Goal: Task Accomplishment & Management: Manage account settings

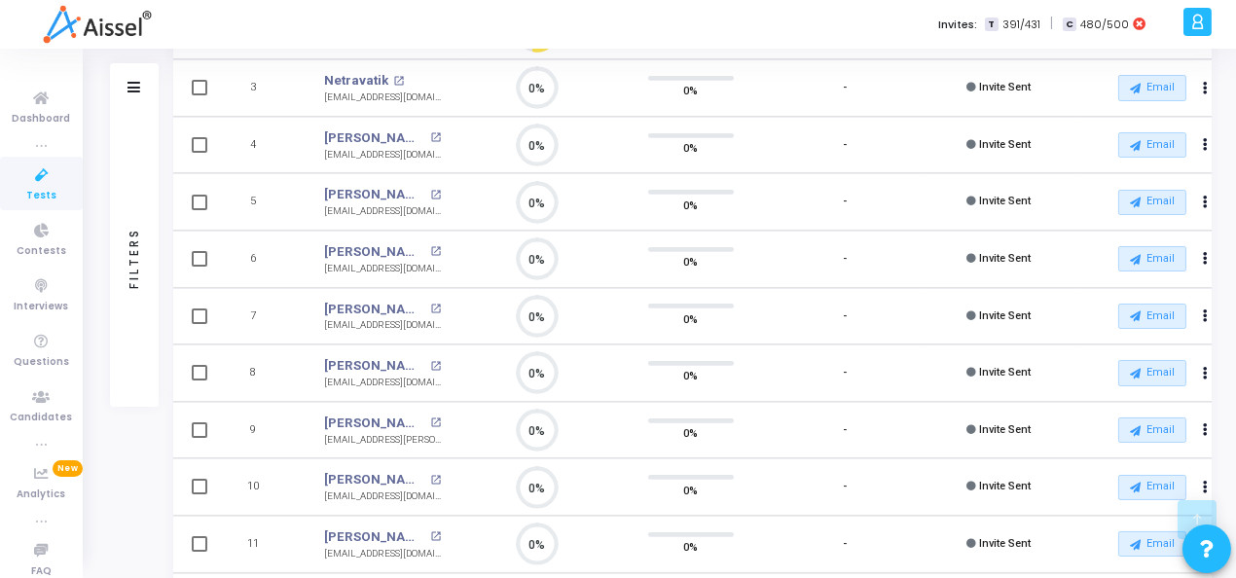
scroll to position [502, 0]
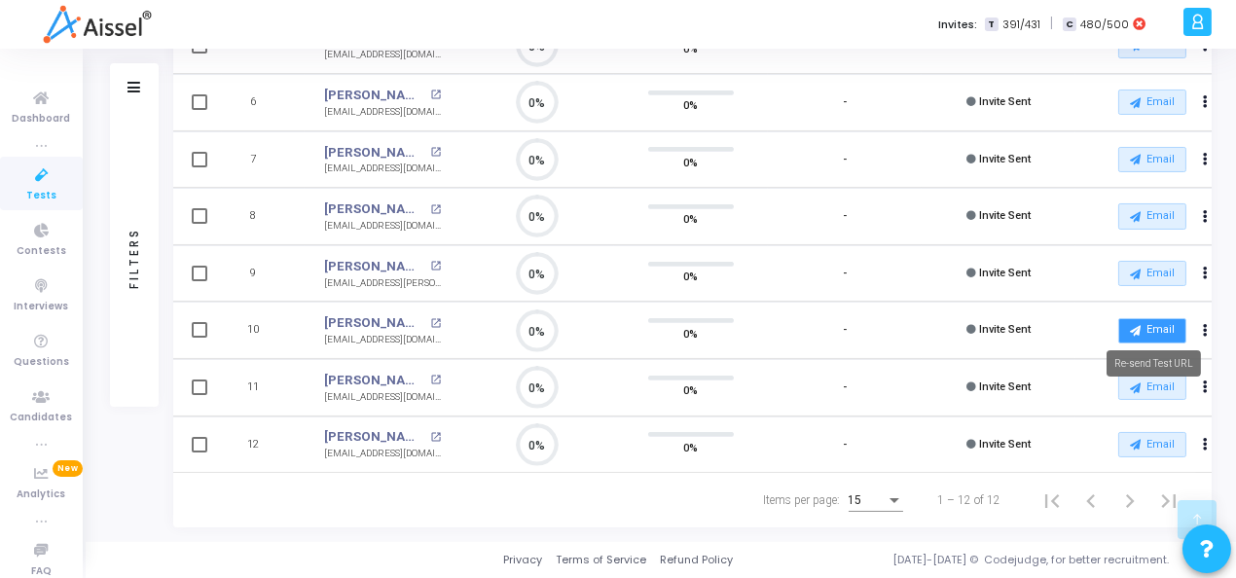
click at [1140, 325] on icon at bounding box center [1135, 330] width 11 height 11
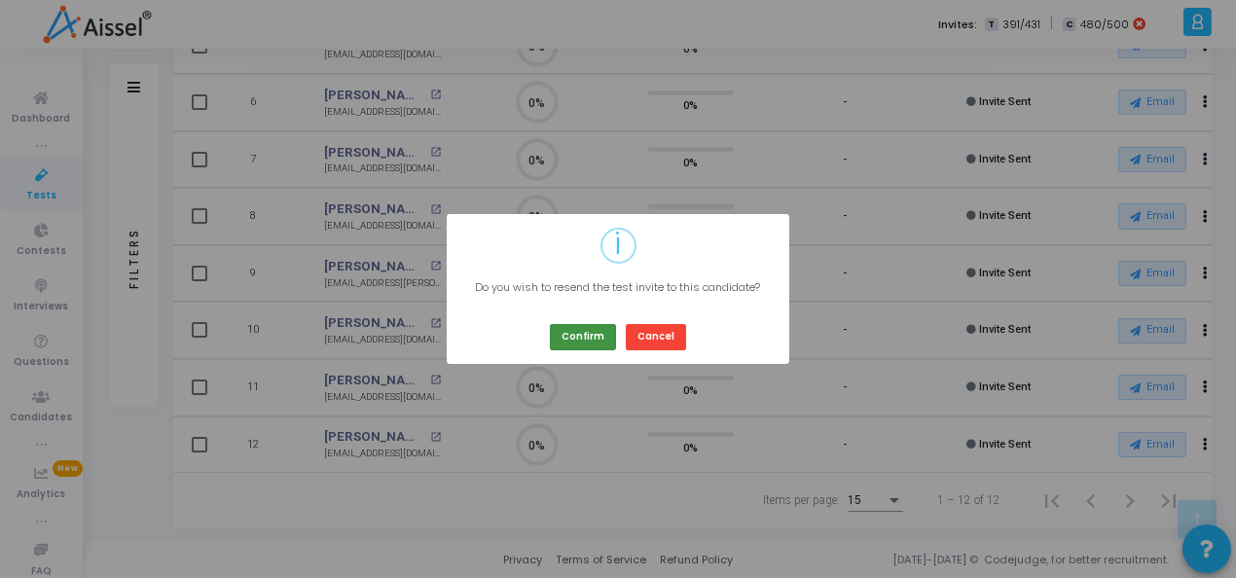
click at [578, 333] on button "Confirm" at bounding box center [583, 337] width 66 height 26
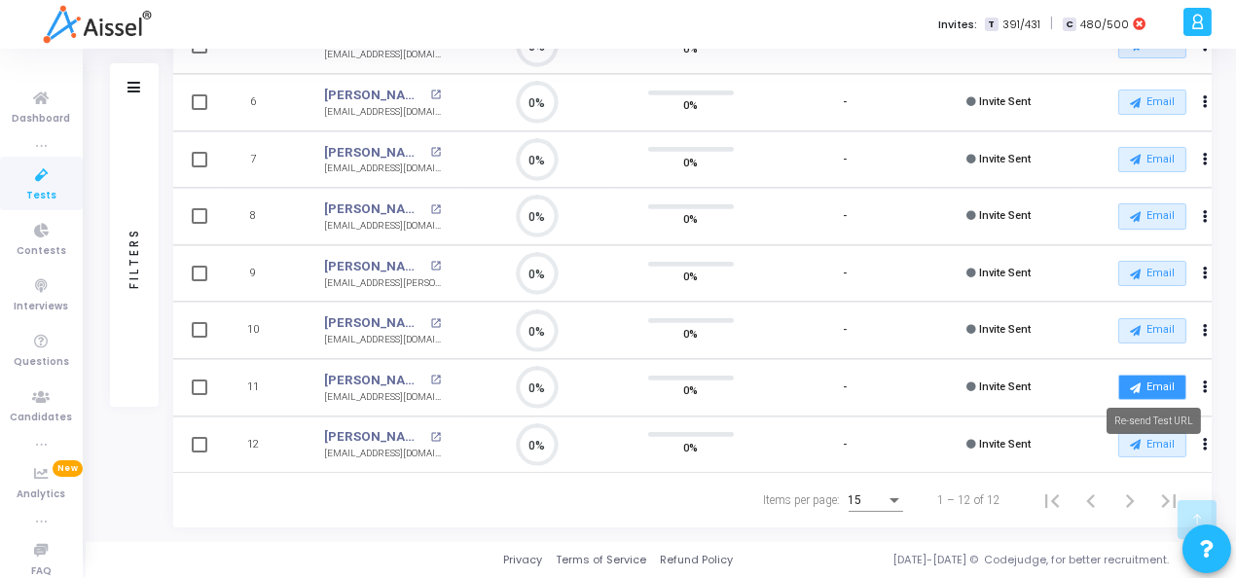
click at [1148, 375] on button "Email" at bounding box center [1153, 387] width 68 height 25
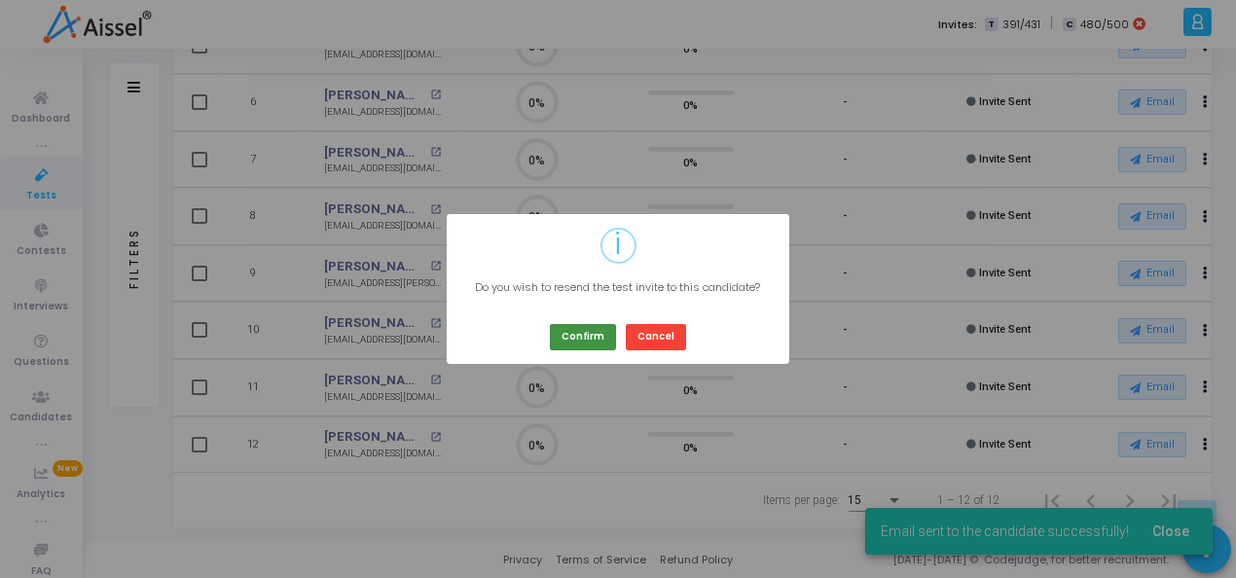
click at [593, 332] on button "Confirm" at bounding box center [583, 337] width 66 height 26
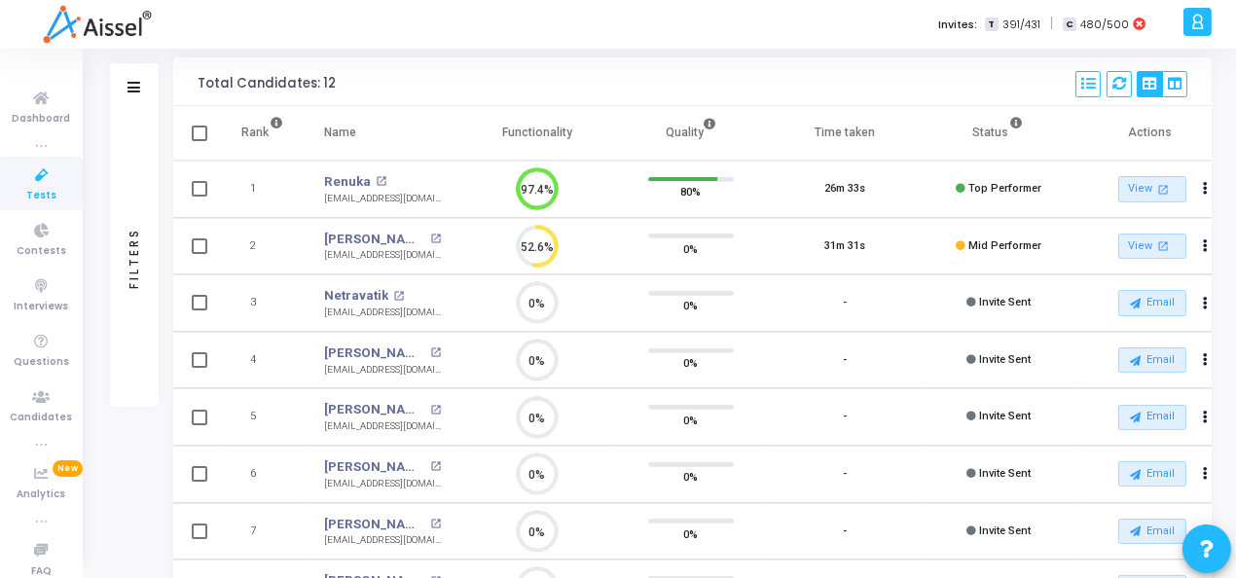
scroll to position [0, 0]
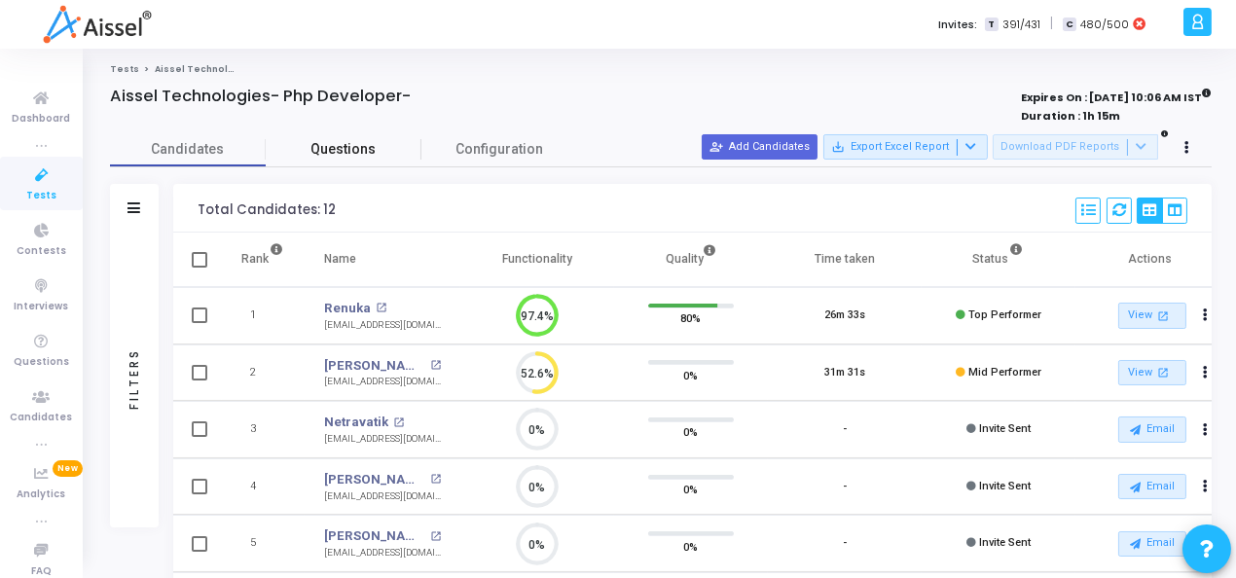
click at [347, 139] on span "Questions" at bounding box center [344, 149] width 156 height 20
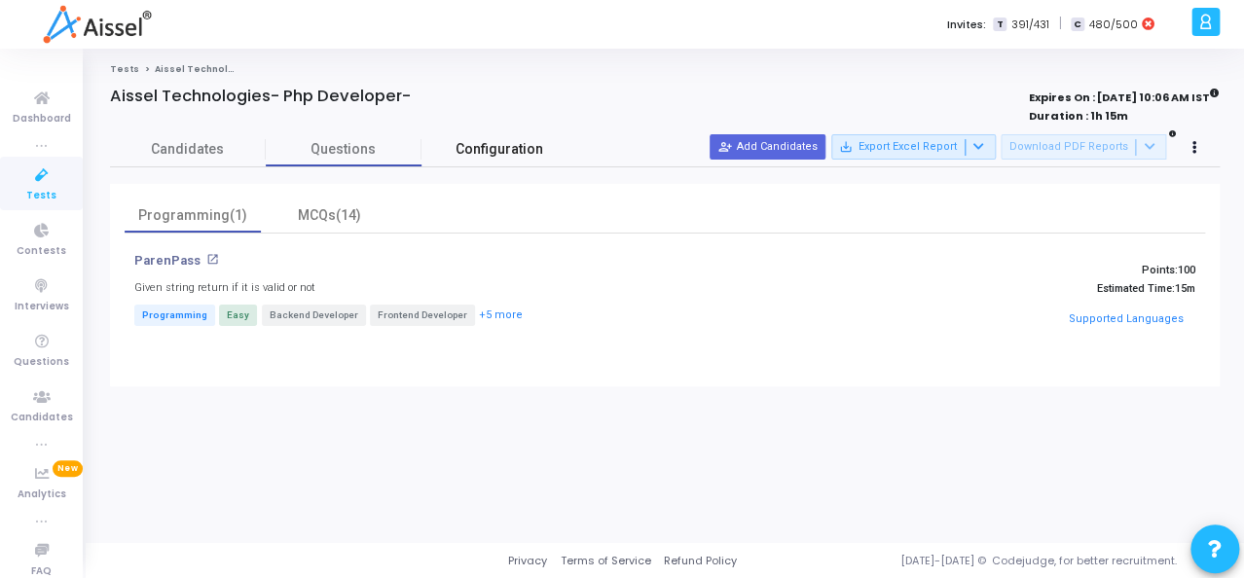
click at [494, 159] on span "Configuration" at bounding box center [500, 149] width 88 height 20
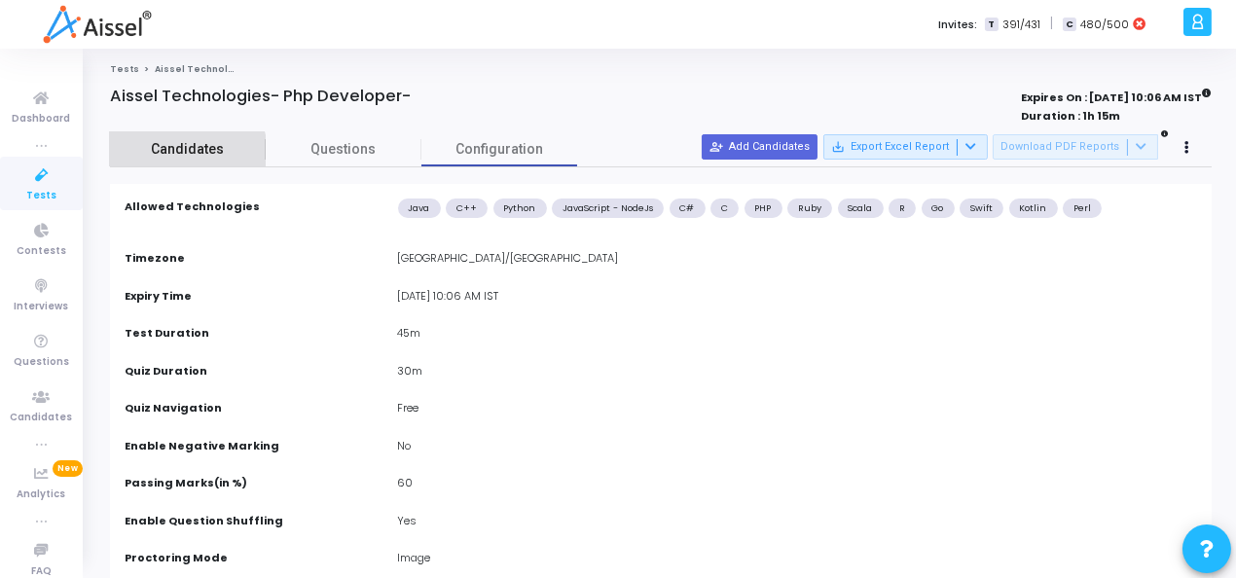
click at [166, 155] on span "Candidates" at bounding box center [188, 149] width 156 height 20
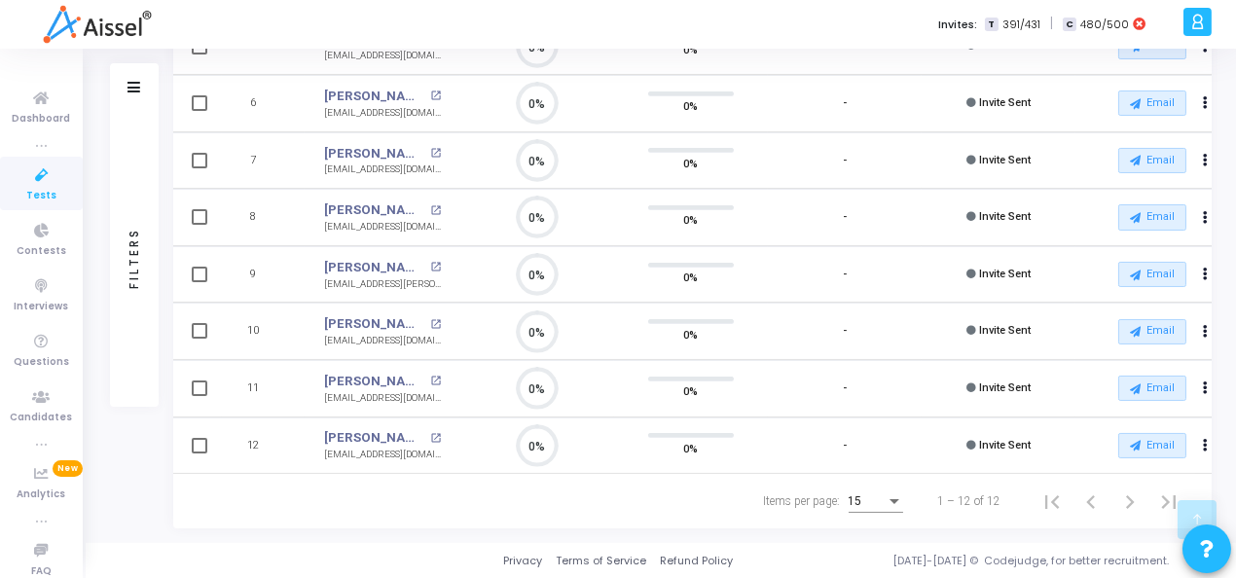
scroll to position [502, 0]
